Goal: Task Accomplishment & Management: Manage account settings

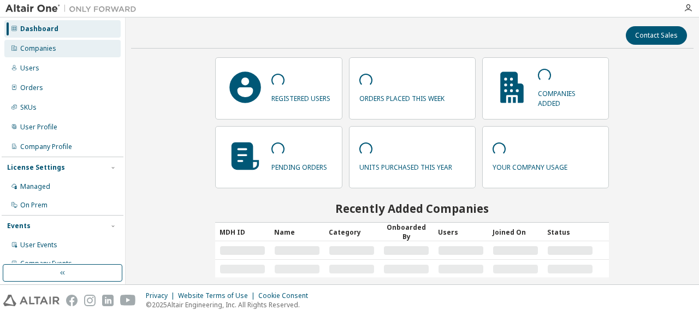
click at [47, 51] on div "Companies" at bounding box center [38, 48] width 36 height 9
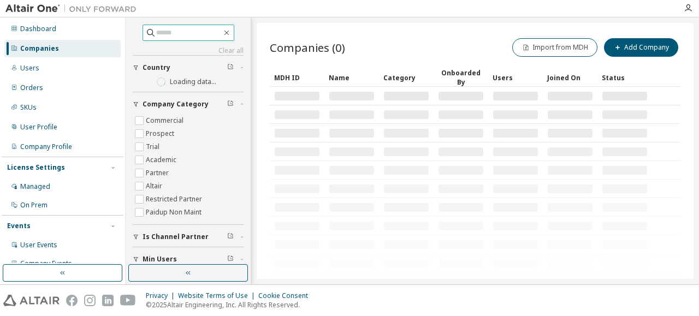
click at [184, 37] on input "text" at bounding box center [189, 32] width 66 height 11
paste input "*******"
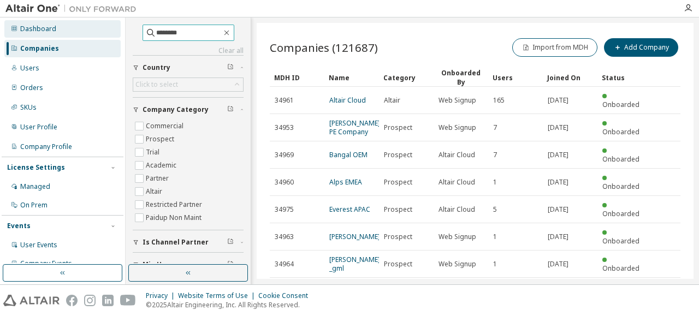
drag, startPoint x: 176, startPoint y: 31, endPoint x: 110, endPoint y: 28, distance: 66.2
click at [110, 28] on div "Dashboard Companies Users Orders SKUs User Profile Company Profile License Sett…" at bounding box center [349, 150] width 699 height 267
paste input "text"
type input "*****"
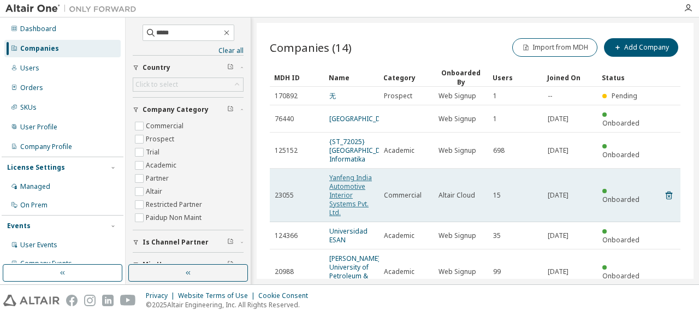
click at [346, 192] on link "Yanfeng India Automotive Interior Systems Pvt. Ltd." at bounding box center [350, 195] width 43 height 44
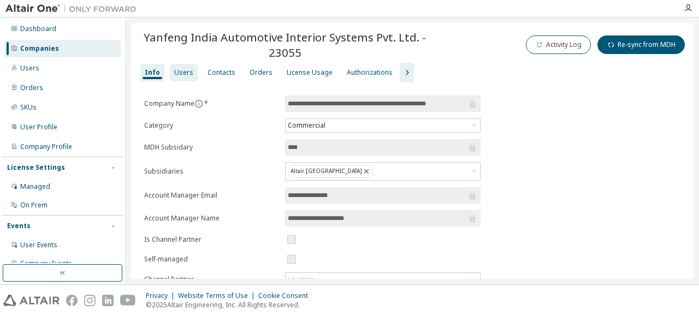
click at [186, 75] on div "Users" at bounding box center [183, 72] width 19 height 9
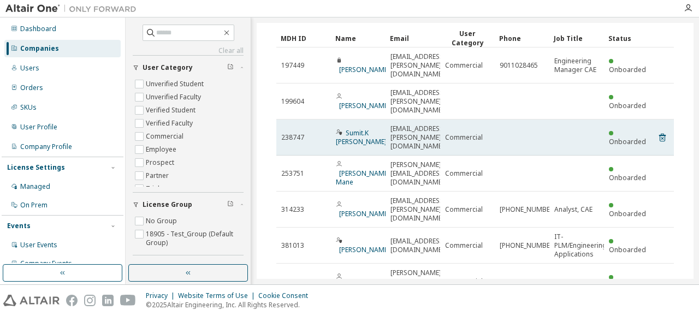
scroll to position [109, 0]
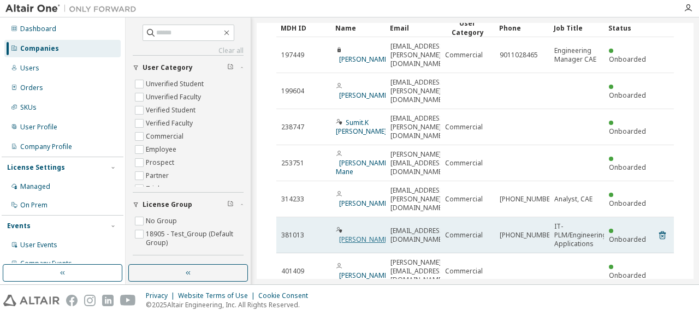
click at [353, 235] on link "[PERSON_NAME]" at bounding box center [364, 239] width 51 height 9
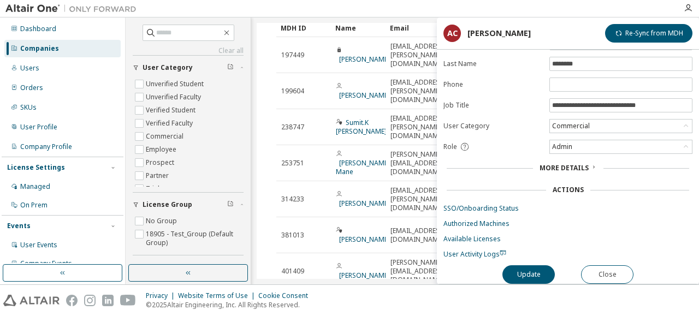
scroll to position [67, 0]
click at [605, 268] on button "Close" at bounding box center [607, 274] width 52 height 19
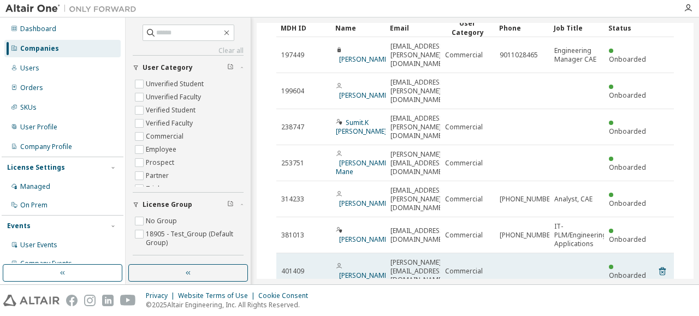
click at [345, 263] on span "[PERSON_NAME]" at bounding box center [363, 271] width 54 height 17
click at [351, 271] on link "[PERSON_NAME]" at bounding box center [364, 275] width 51 height 9
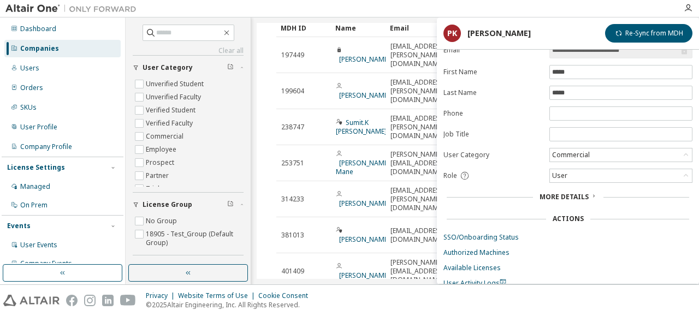
scroll to position [67, 0]
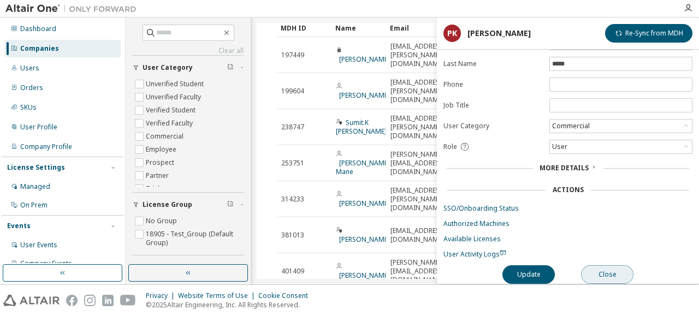
click at [616, 268] on button "Close" at bounding box center [607, 274] width 52 height 19
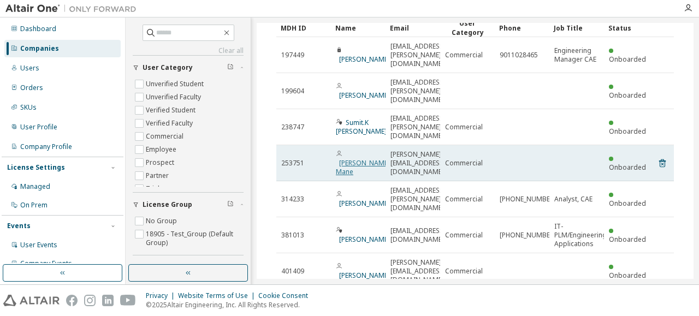
click at [370, 158] on link "[PERSON_NAME] Mane" at bounding box center [363, 167] width 54 height 18
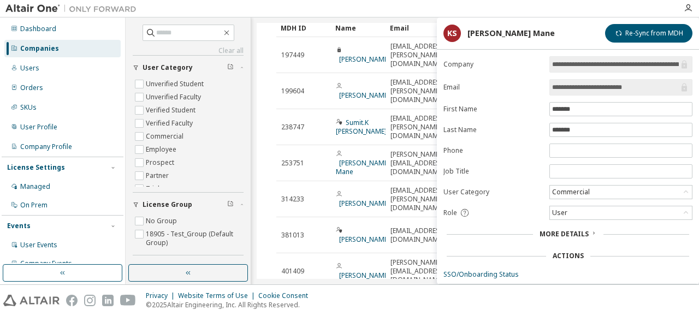
scroll to position [67, 0]
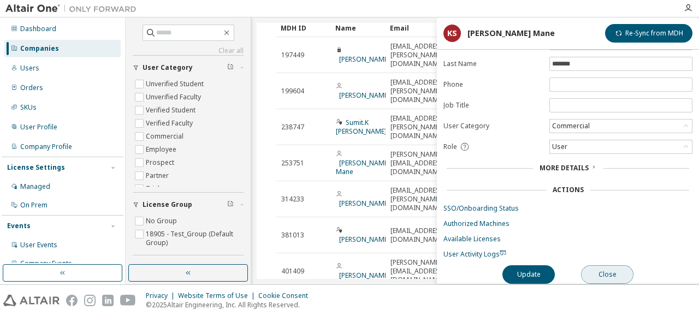
click at [610, 271] on button "Close" at bounding box center [607, 274] width 52 height 19
